Goal: Task Accomplishment & Management: Complete application form

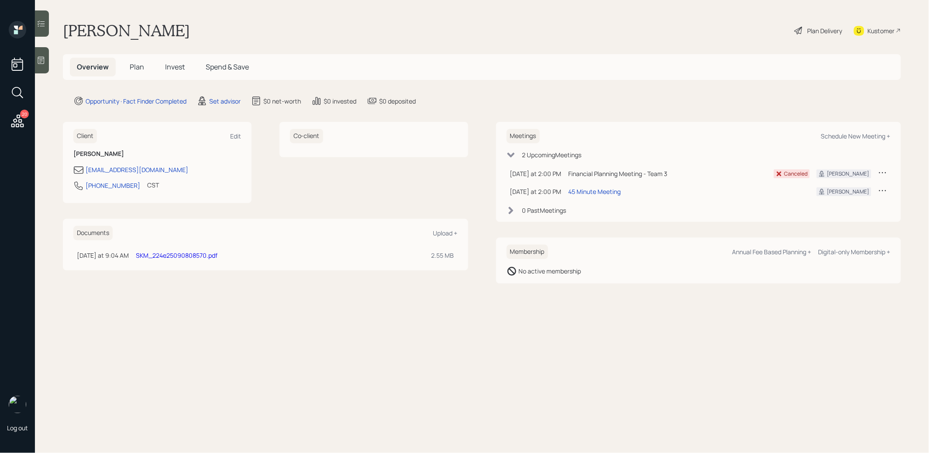
click at [42, 66] on div at bounding box center [42, 60] width 14 height 26
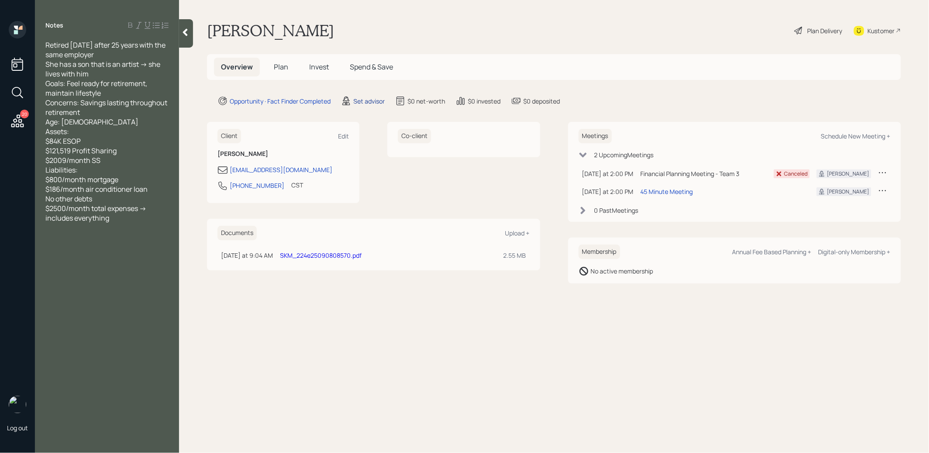
click at [368, 100] on div "Set advisor" at bounding box center [368, 101] width 31 height 9
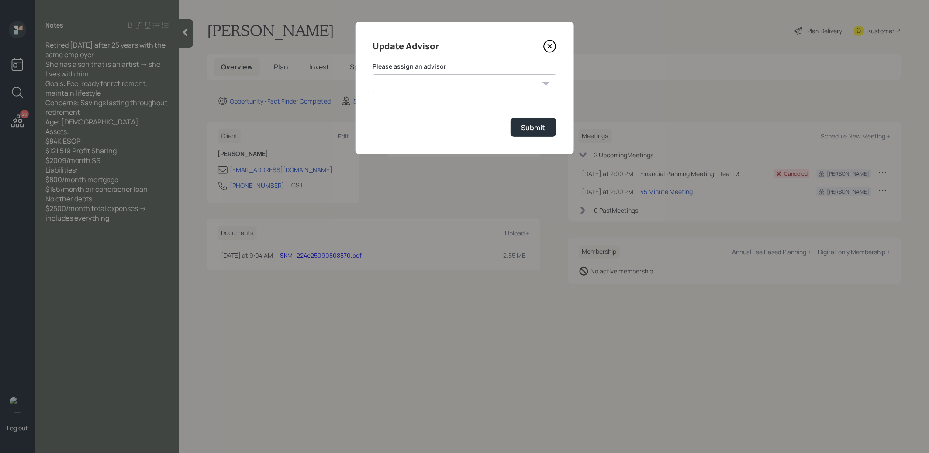
click at [451, 84] on select "[PERSON_NAME] [PERSON_NAME] [PERSON_NAME] [PERSON_NAME] End [PERSON_NAME] [PERS…" at bounding box center [464, 83] width 183 height 19
select select "8b79112e-3cfb-44f9-89e7-15267fe946c1"
click at [373, 74] on select "[PERSON_NAME] [PERSON_NAME] [PERSON_NAME] [PERSON_NAME] End [PERSON_NAME] [PERS…" at bounding box center [464, 83] width 183 height 19
click at [541, 125] on div "Submit" at bounding box center [534, 128] width 24 height 10
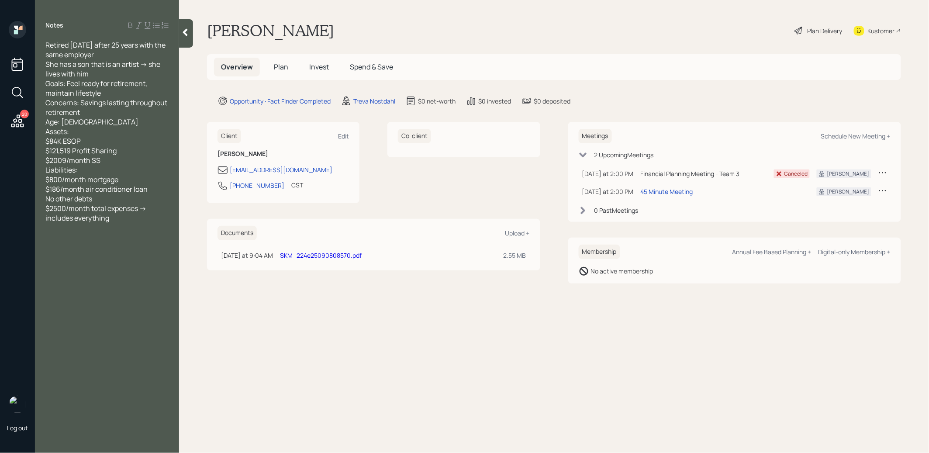
click at [279, 66] on span "Plan" at bounding box center [281, 67] width 14 height 10
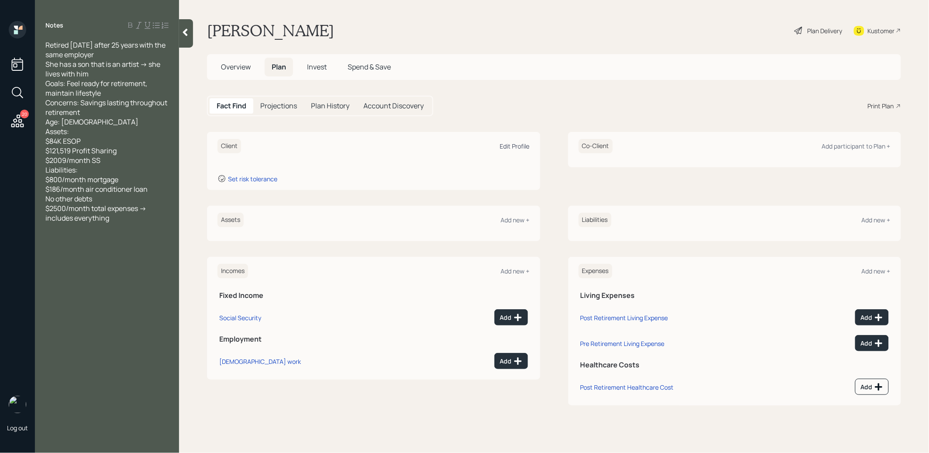
click at [503, 149] on div "Edit Profile" at bounding box center [515, 146] width 30 height 8
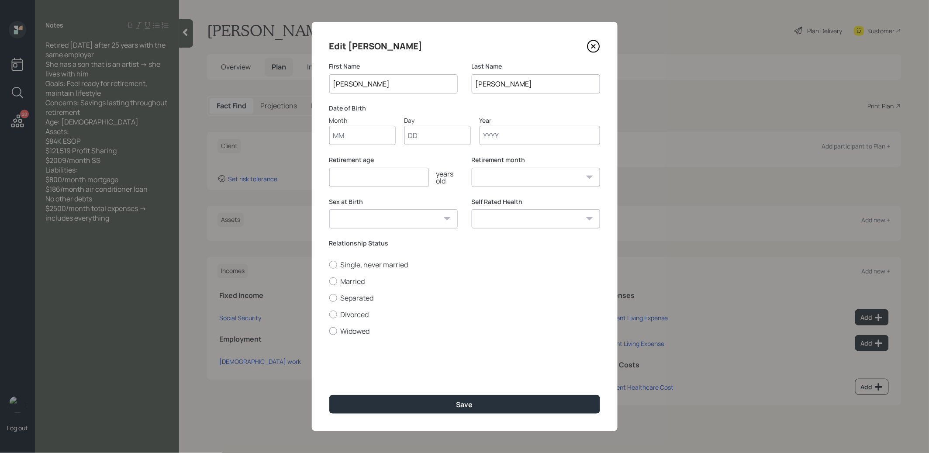
click at [369, 138] on input "Month" at bounding box center [362, 135] width 66 height 19
type input "01"
type input "1957"
select select "1"
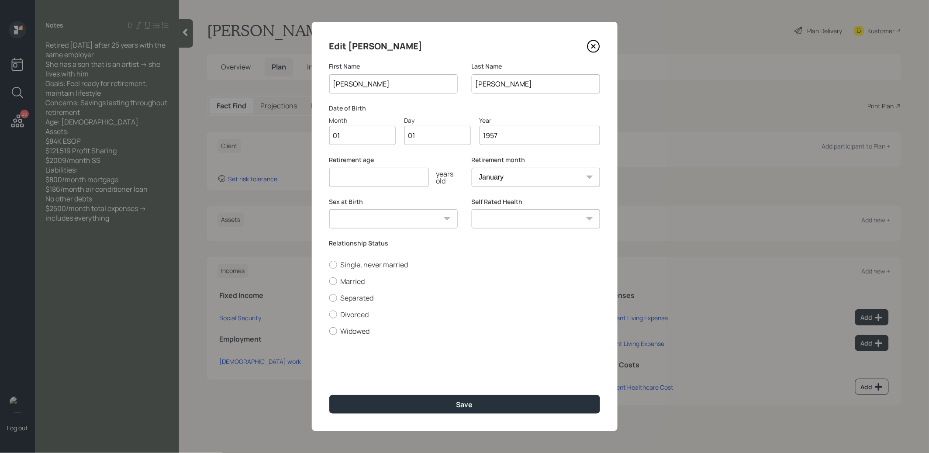
type input "1957"
click at [336, 175] on input "number" at bounding box center [379, 177] width 100 height 19
type input "68"
click at [433, 411] on button "Save" at bounding box center [464, 404] width 271 height 19
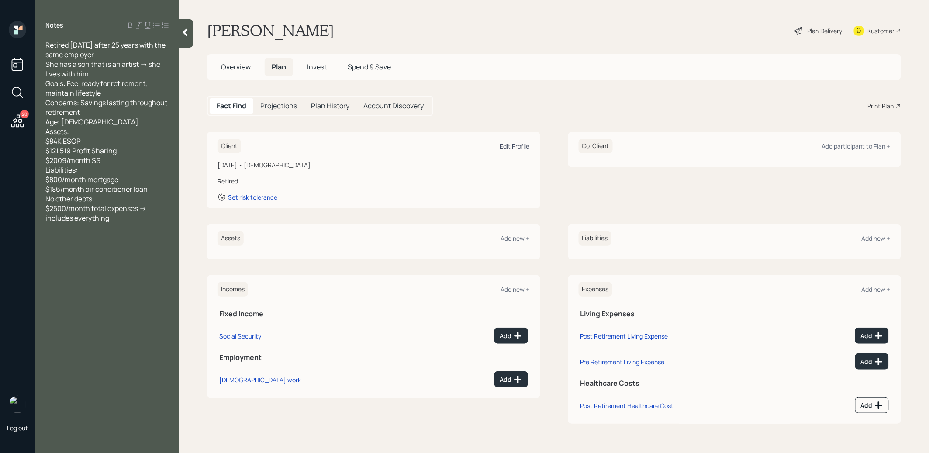
click at [515, 146] on div "Edit Profile" at bounding box center [515, 146] width 30 height 8
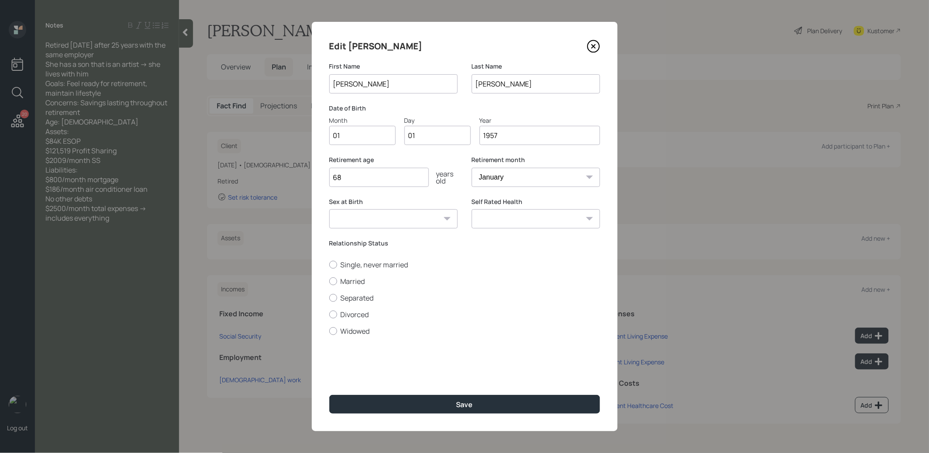
click at [518, 132] on input "1957" at bounding box center [540, 135] width 121 height 19
type input "1958"
click at [381, 182] on input "68" at bounding box center [379, 177] width 100 height 19
type input "67"
click at [502, 175] on select "January February March April May June July August September October November De…" at bounding box center [536, 177] width 128 height 19
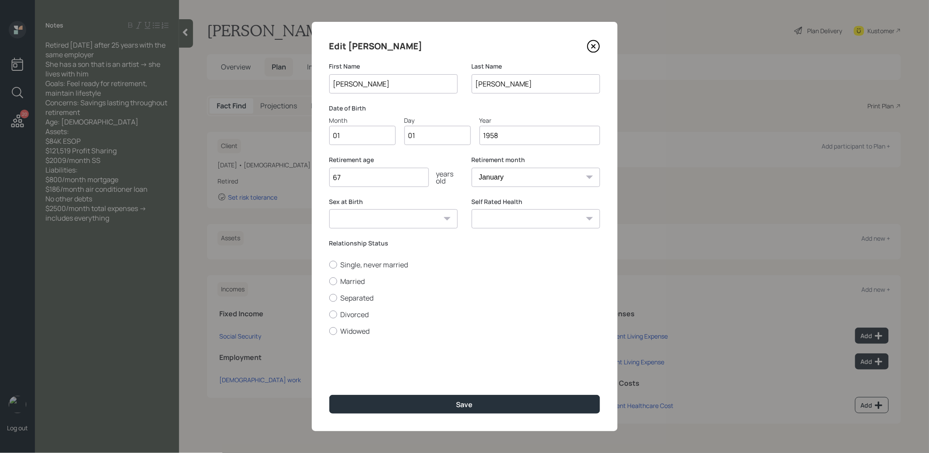
select select "10"
click at [472, 168] on select "January February March April May June July August September October November De…" at bounding box center [536, 177] width 128 height 19
click at [428, 406] on button "Save" at bounding box center [464, 404] width 271 height 19
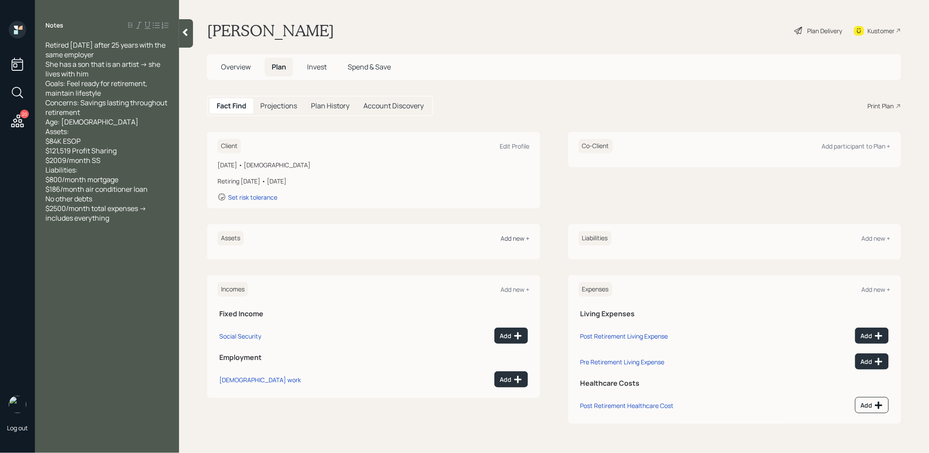
click at [516, 239] on div "Add new +" at bounding box center [515, 238] width 29 height 8
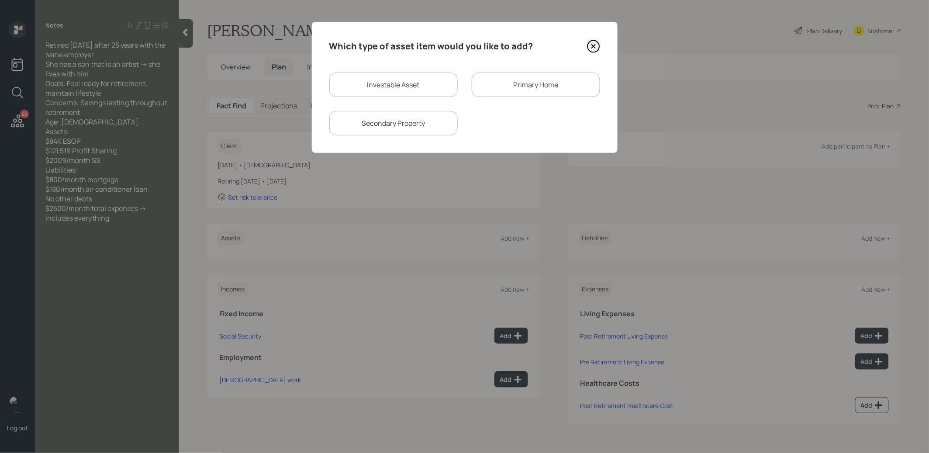
click at [374, 79] on div "Investable Asset" at bounding box center [393, 85] width 128 height 24
select select "taxable"
select select "balanced"
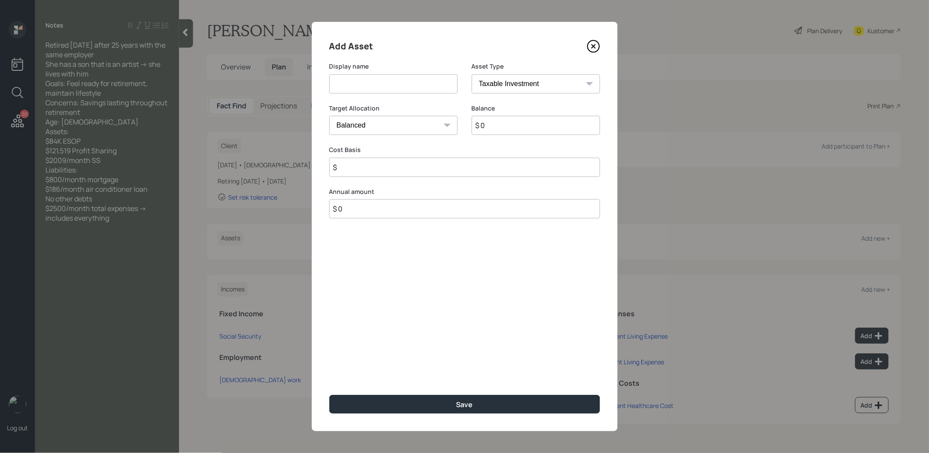
click at [369, 85] on input at bounding box center [393, 83] width 128 height 19
type input "ESOP"
click at [514, 125] on input "$ 0" at bounding box center [536, 125] width 128 height 19
type input "$ 84,000"
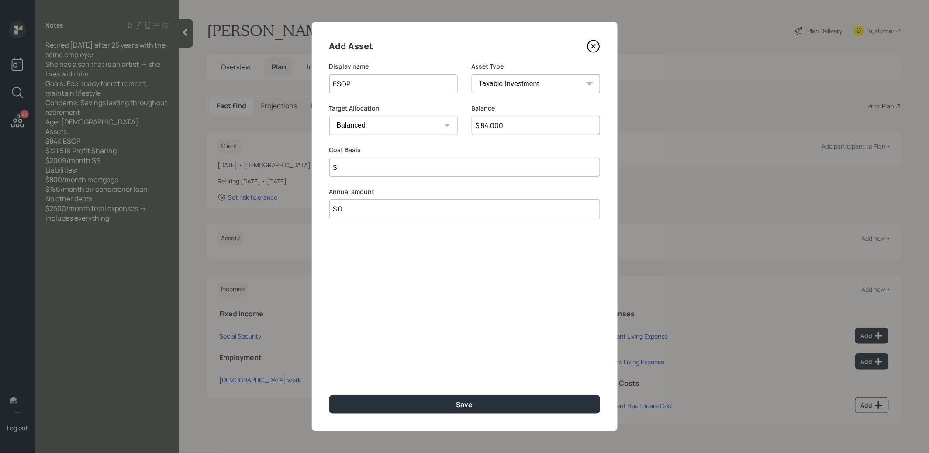
click at [582, 78] on select "SEP [PERSON_NAME] IRA 401(k) [PERSON_NAME] 401(k) 403(b) [PERSON_NAME] 403(b) 4…" at bounding box center [536, 83] width 128 height 19
select select "company_sponsored"
click at [472, 74] on select "SEP [PERSON_NAME] IRA 401(k) [PERSON_NAME] 401(k) 403(b) [PERSON_NAME] 403(b) 4…" at bounding box center [536, 83] width 128 height 19
click at [411, 169] on input "number" at bounding box center [386, 167] width 115 height 19
type input "0"
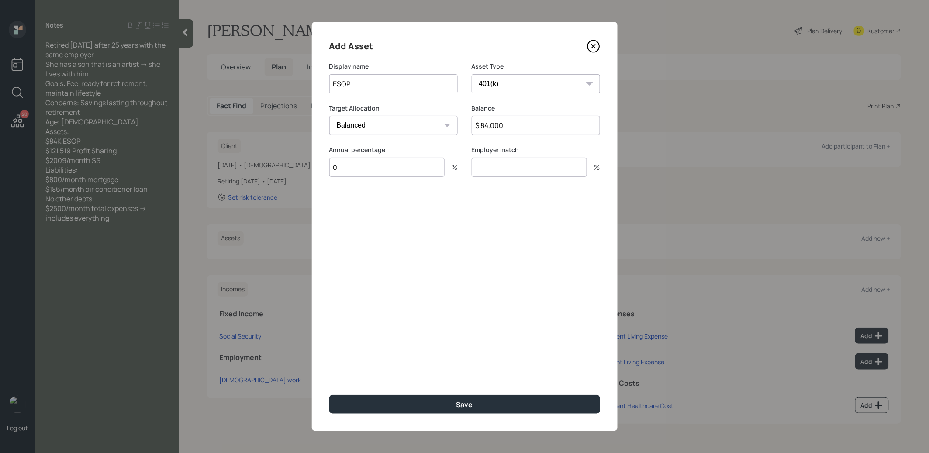
click at [539, 160] on input "number" at bounding box center [529, 167] width 115 height 19
type input "0"
click at [472, 409] on div "Save" at bounding box center [465, 405] width 17 height 10
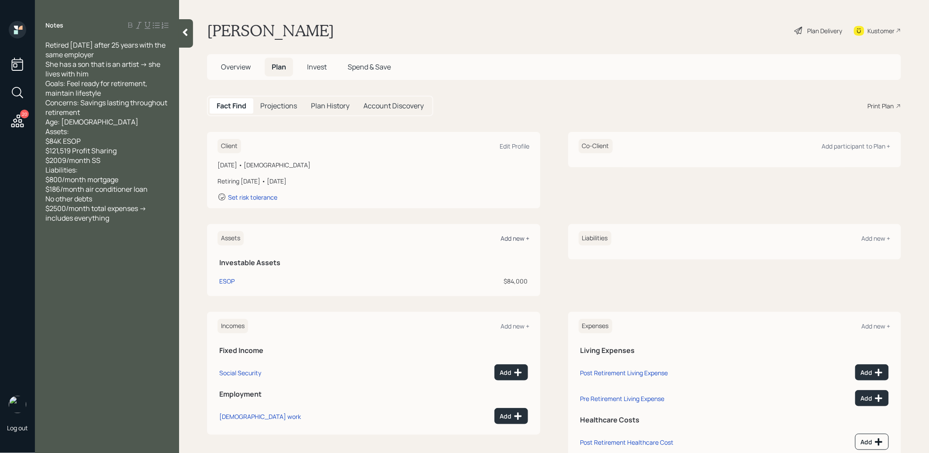
click at [512, 234] on div "Add new +" at bounding box center [515, 238] width 29 height 8
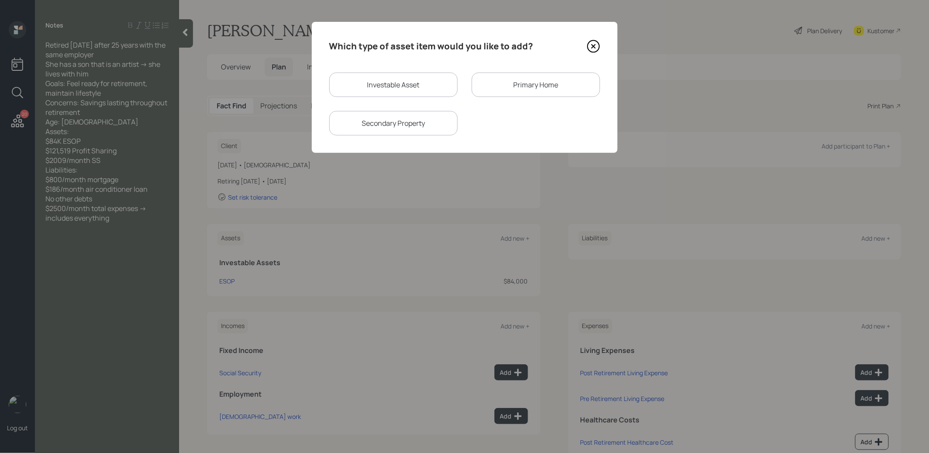
click at [371, 80] on div "Investable Asset" at bounding box center [393, 85] width 128 height 24
select select "taxable"
select select "balanced"
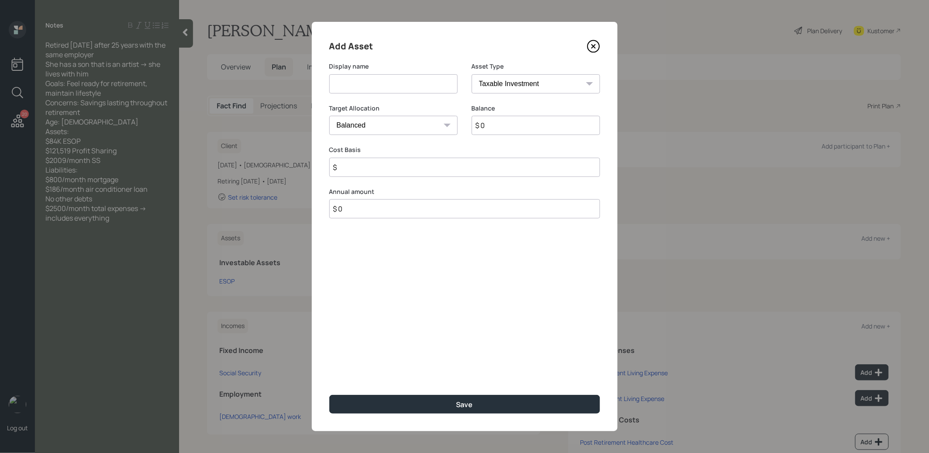
click at [367, 86] on input at bounding box center [393, 83] width 128 height 19
type input "PSP"
click at [554, 78] on select "SEP [PERSON_NAME] IRA 401(k) [PERSON_NAME] 401(k) 403(b) [PERSON_NAME] 403(b) 4…" at bounding box center [536, 83] width 128 height 19
select select "ira"
click at [472, 74] on select "SEP [PERSON_NAME] IRA 401(k) [PERSON_NAME] 401(k) 403(b) [PERSON_NAME] 403(b) 4…" at bounding box center [536, 83] width 128 height 19
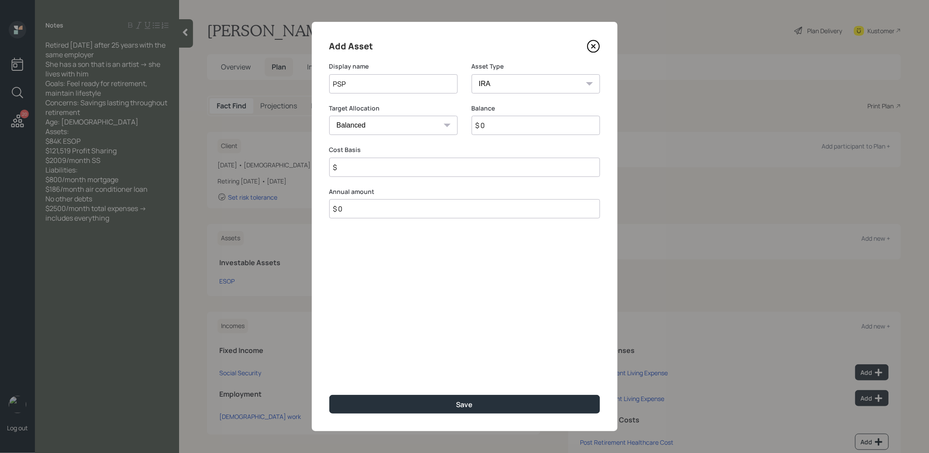
type input "$"
click at [497, 131] on input "$ 0" at bounding box center [536, 125] width 128 height 19
type input "$ 121,519"
click at [457, 169] on input "$" at bounding box center [464, 167] width 271 height 19
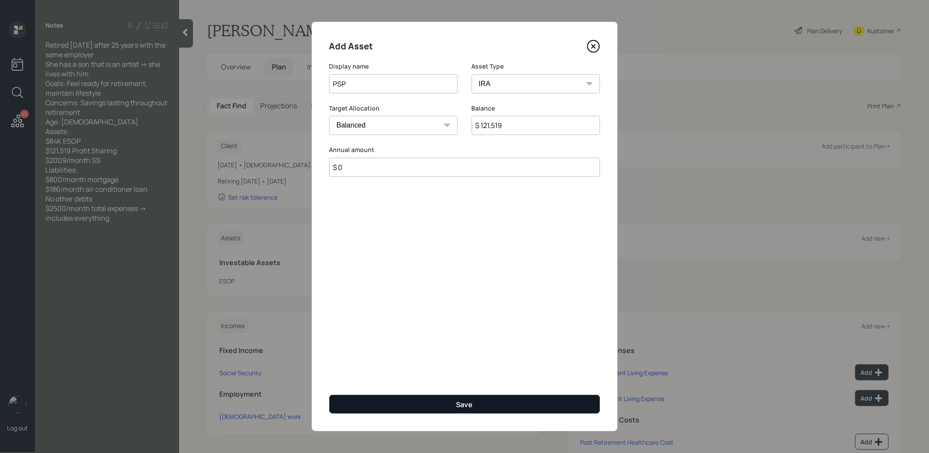
type input "$ 0"
click at [439, 402] on button "Save" at bounding box center [464, 404] width 271 height 19
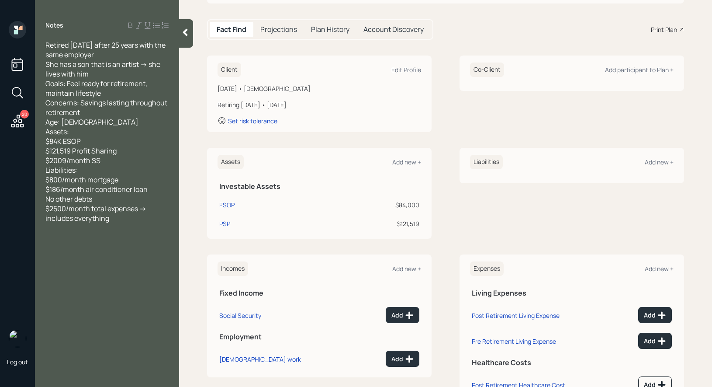
scroll to position [78, 0]
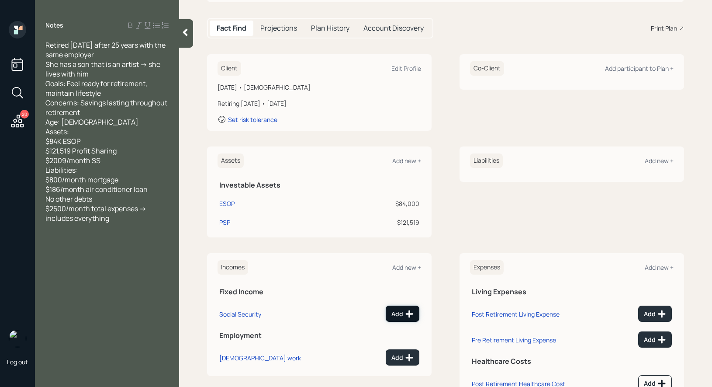
click at [405, 311] on icon at bounding box center [409, 313] width 9 height 9
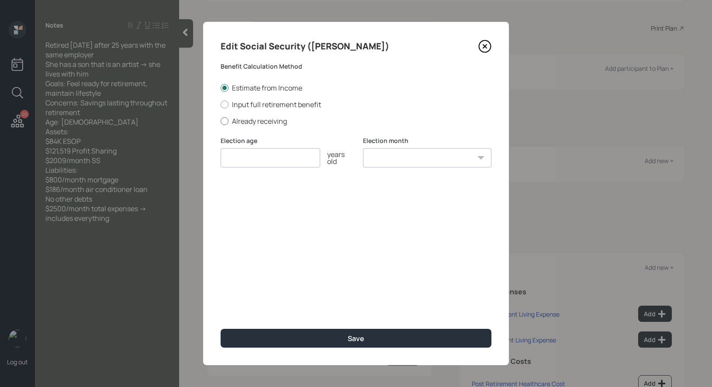
click at [225, 121] on div at bounding box center [225, 121] width 8 height 8
click at [221, 121] on input "Already receiving" at bounding box center [220, 121] width 0 height 0
radio input "true"
click at [239, 161] on input "number" at bounding box center [271, 157] width 100 height 19
type input "67"
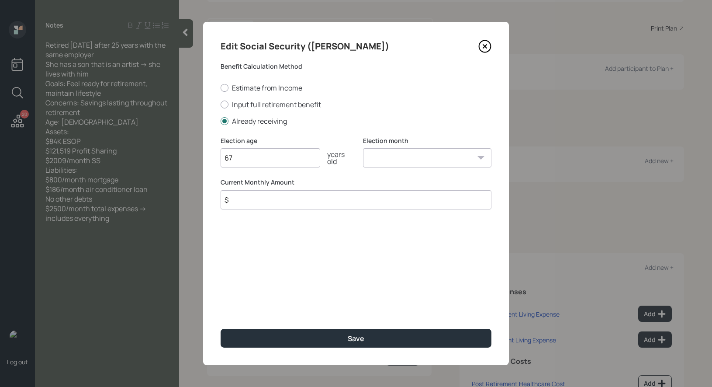
click at [397, 156] on select "January February March April May June July August September October November De…" at bounding box center [427, 157] width 128 height 19
select select "1"
click at [363, 148] on select "January February March April May June July August September October November De…" at bounding box center [427, 157] width 128 height 19
click at [289, 202] on input "$" at bounding box center [356, 199] width 271 height 19
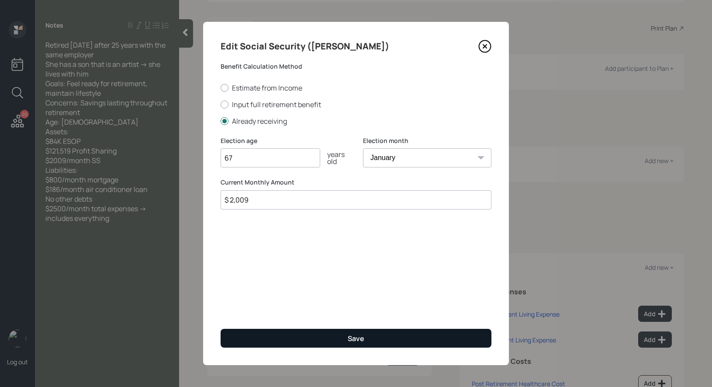
type input "$ 2,009"
click at [304, 335] on button "Save" at bounding box center [356, 338] width 271 height 19
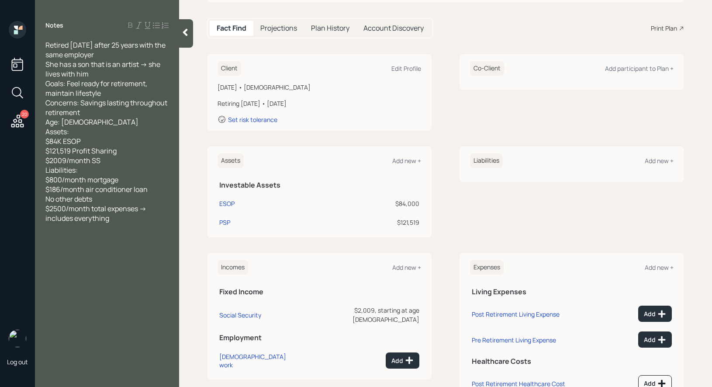
scroll to position [112, 0]
